Goal: Manage account settings

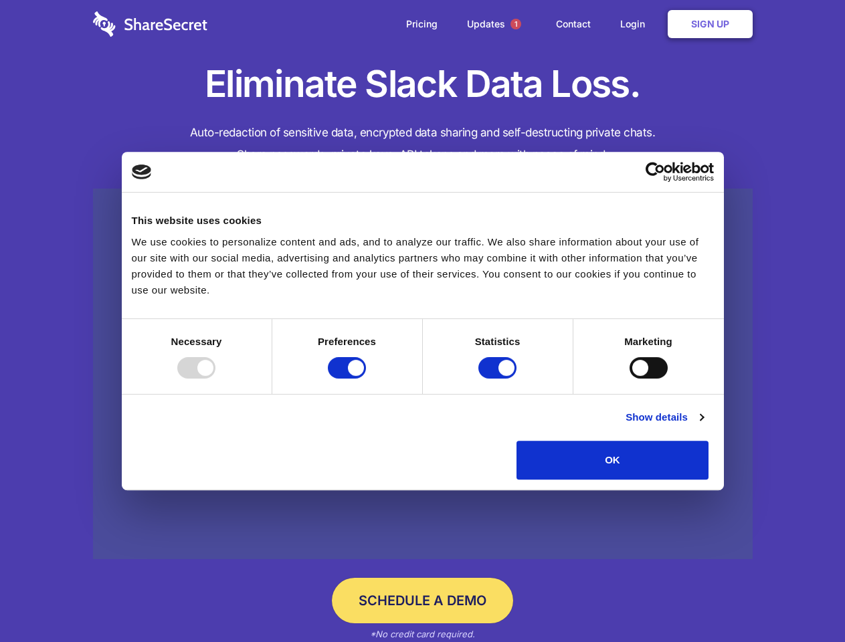
click at [215, 379] on div at bounding box center [196, 367] width 38 height 21
click at [366, 379] on input "Preferences" at bounding box center [347, 367] width 38 height 21
checkbox input "false"
click at [499, 379] on input "Statistics" at bounding box center [497, 367] width 38 height 21
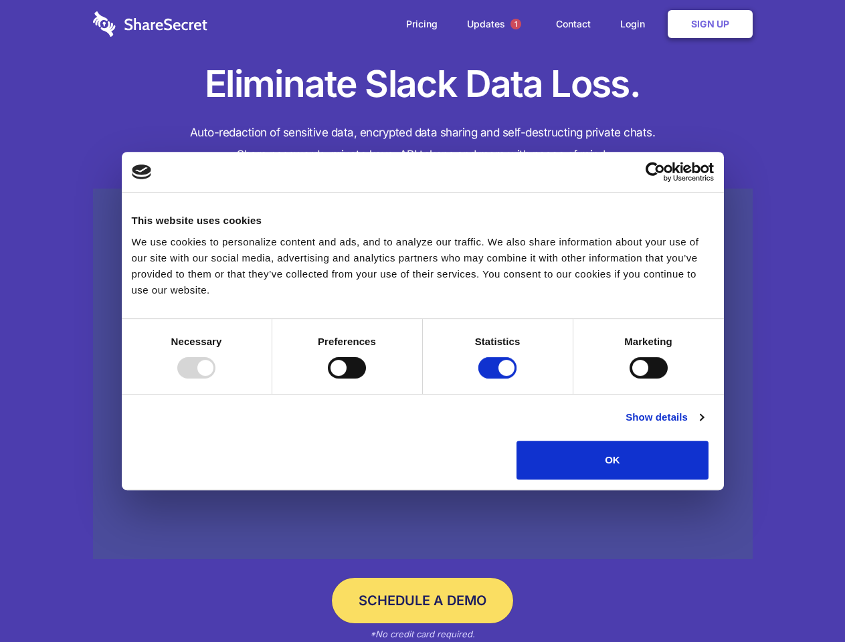
checkbox input "false"
click at [630, 379] on input "Marketing" at bounding box center [649, 367] width 38 height 21
checkbox input "true"
click at [703, 426] on link "Show details" at bounding box center [665, 417] width 78 height 16
